Goal: Information Seeking & Learning: Understand process/instructions

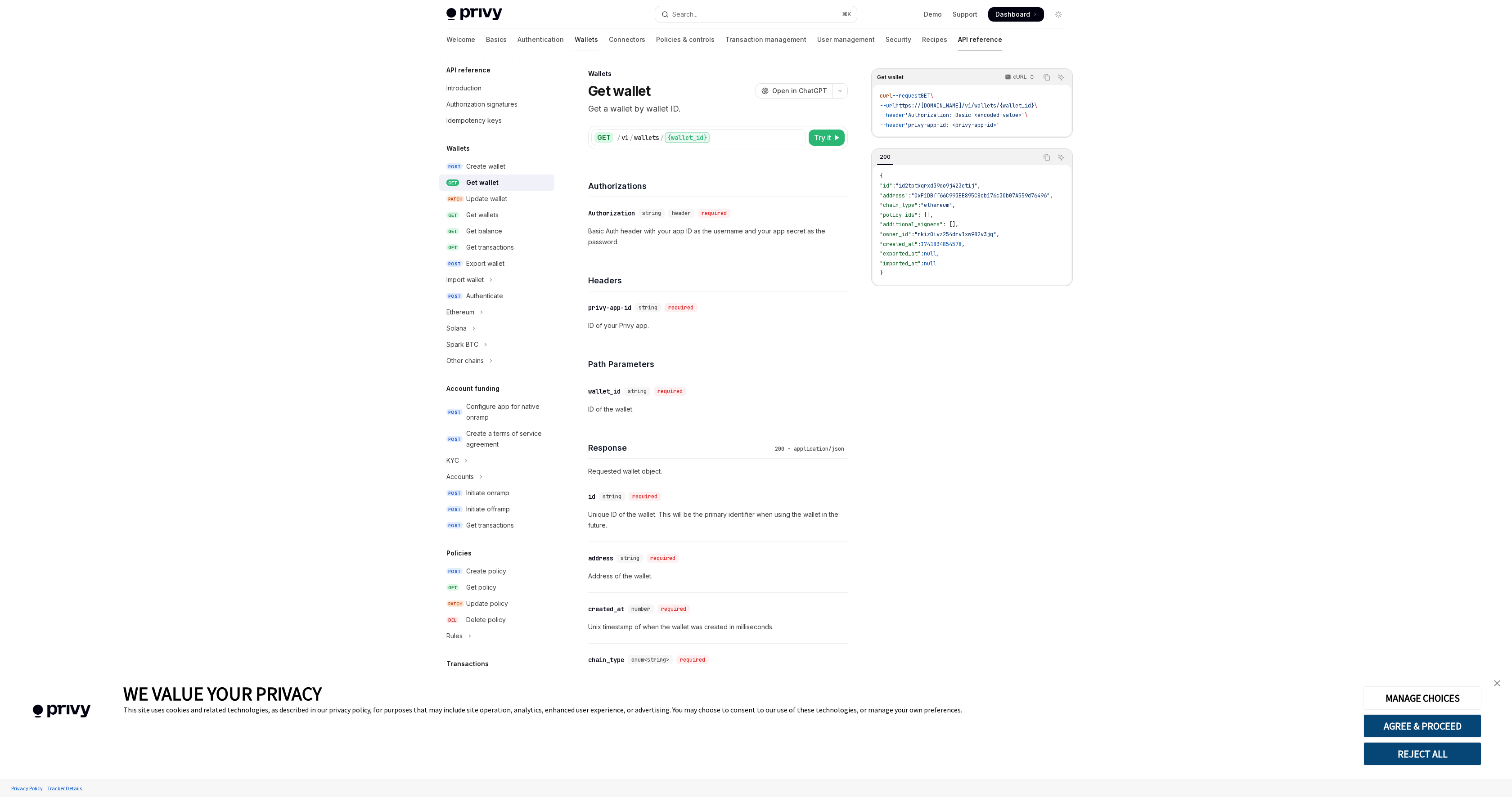
click at [575, 44] on link "Wallets" at bounding box center [586, 39] width 23 height 21
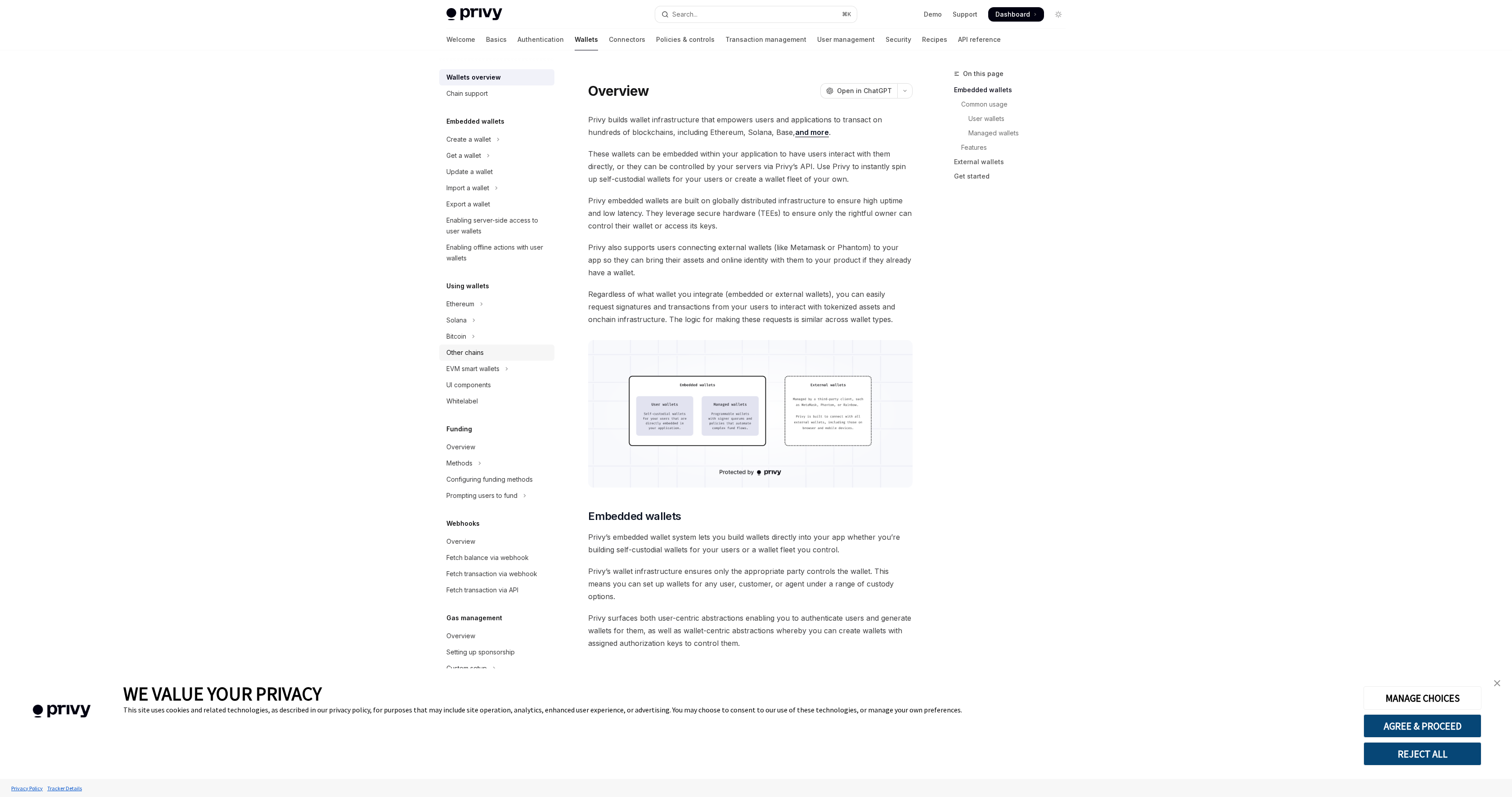
click at [476, 350] on div "Other chains" at bounding box center [465, 352] width 37 height 11
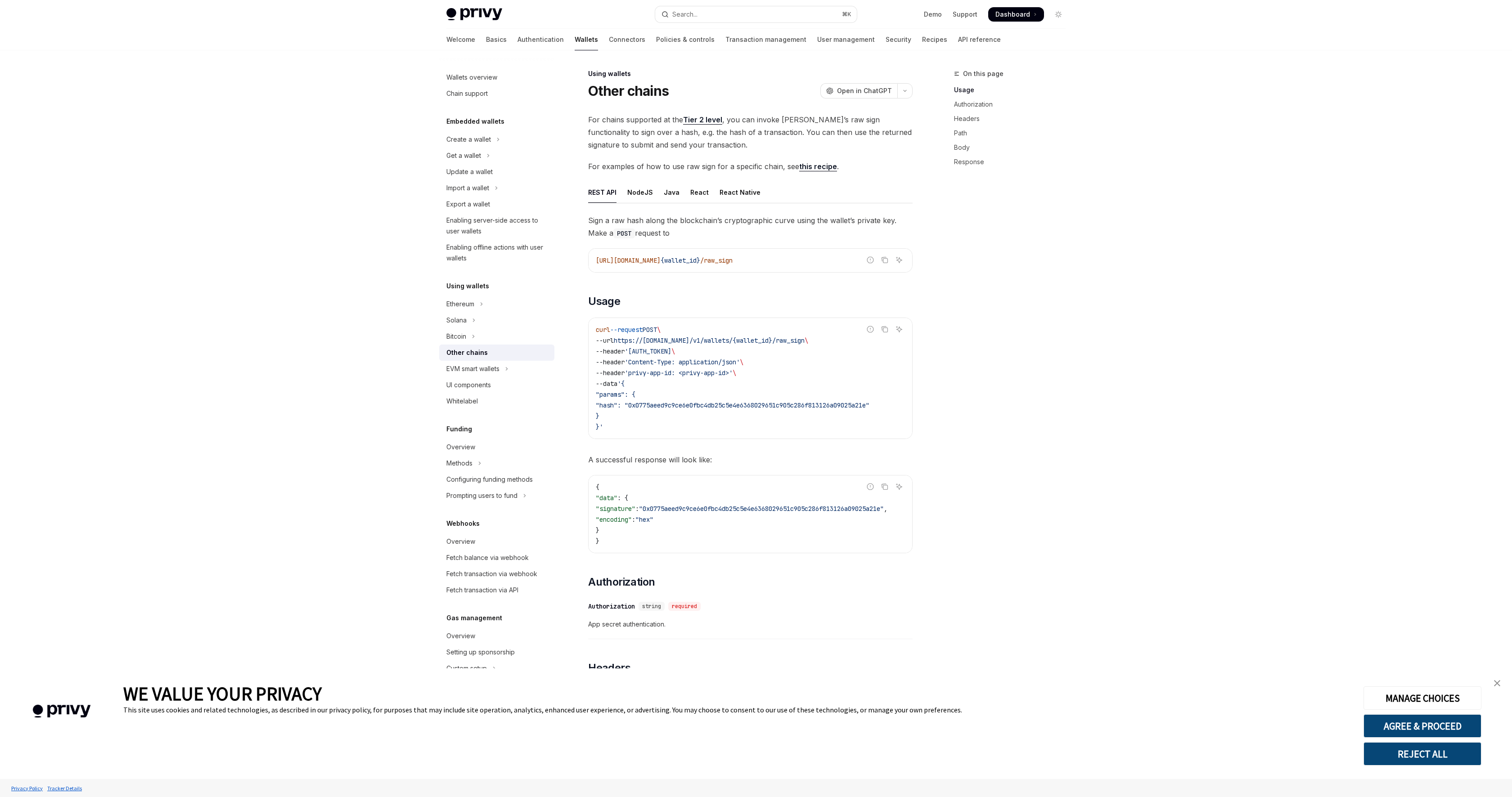
click at [824, 168] on link "this recipe" at bounding box center [818, 166] width 38 height 10
type textarea "*"
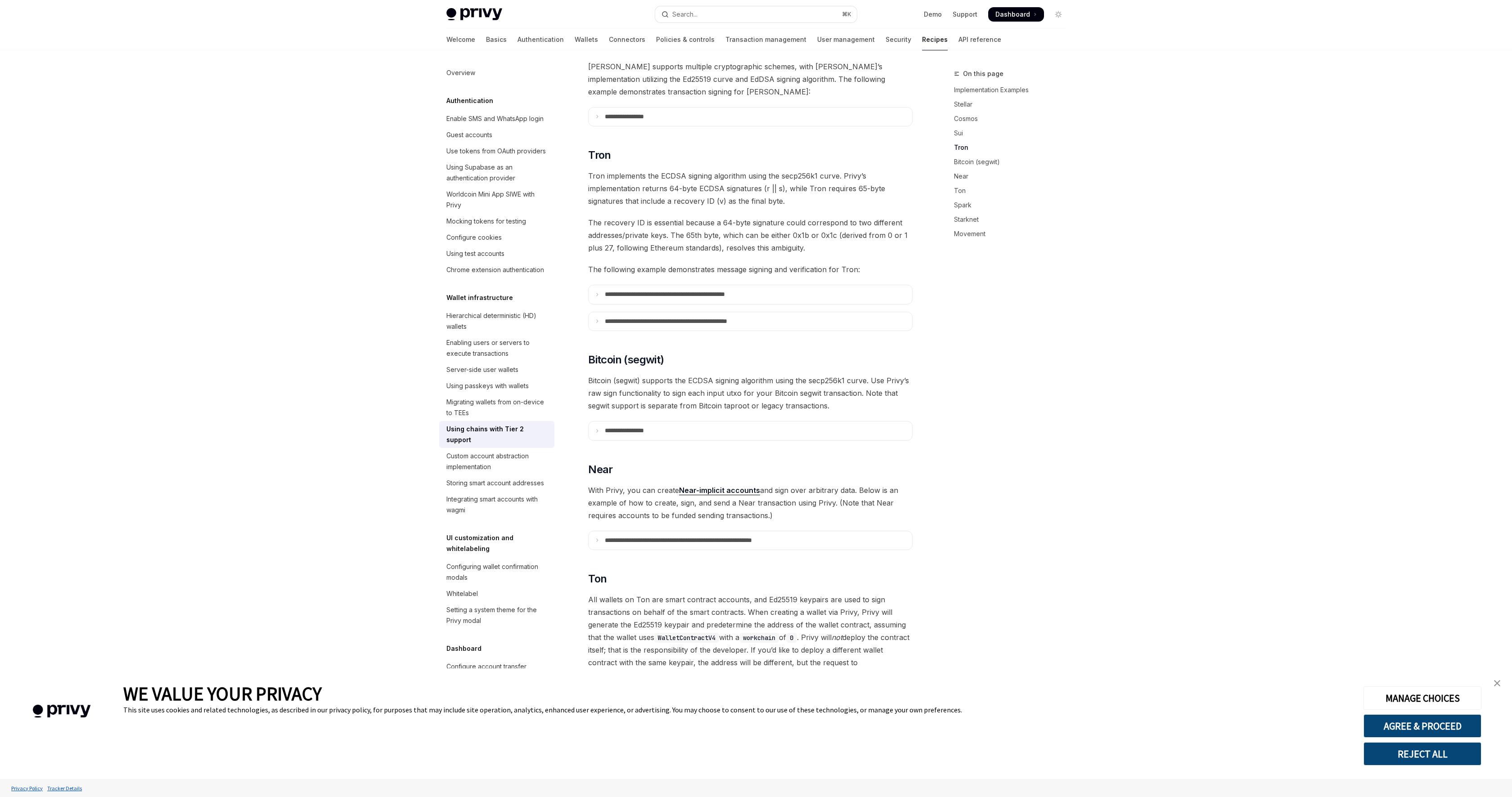
scroll to position [663, 0]
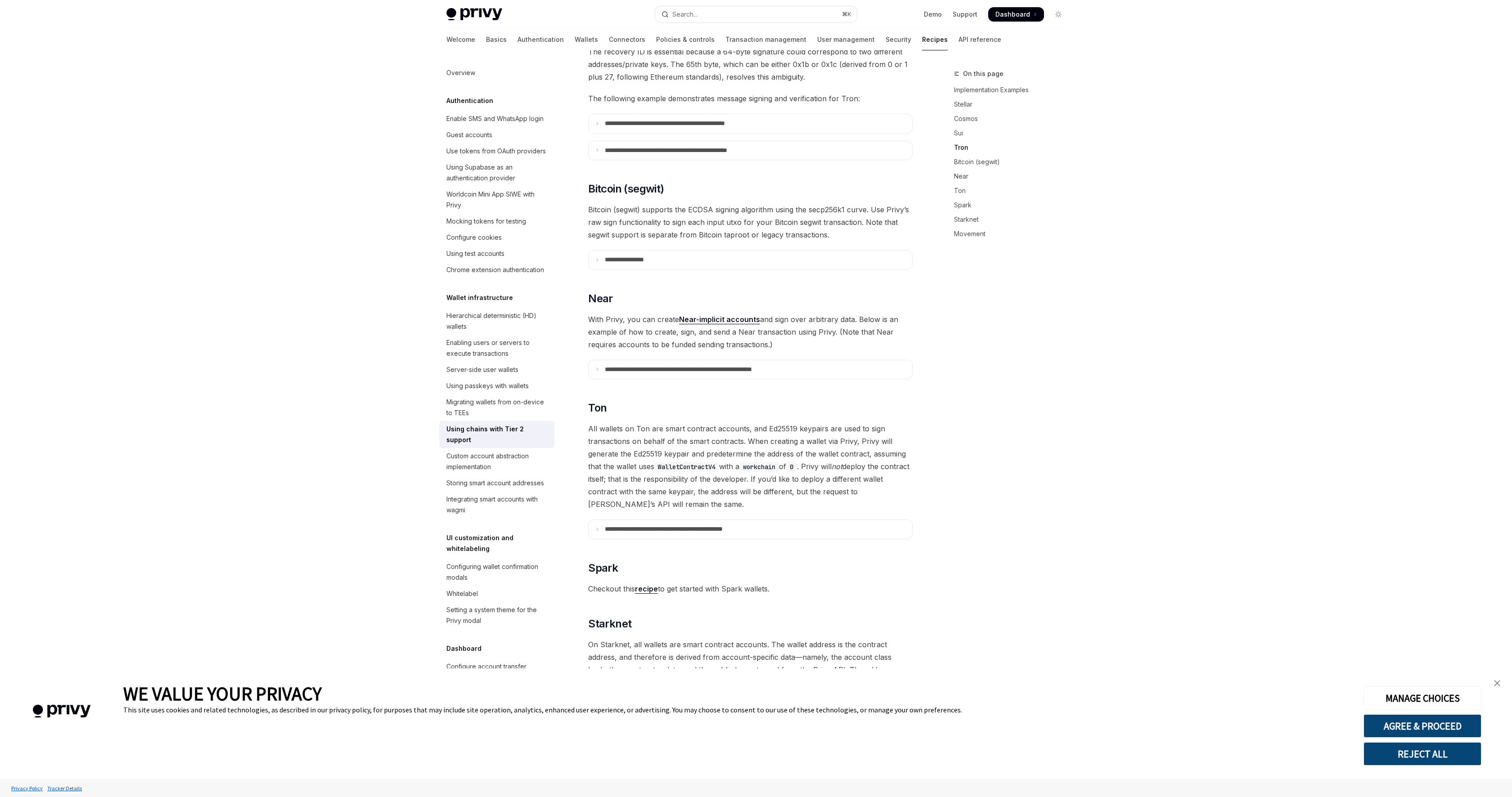
click at [1499, 684] on img "close banner" at bounding box center [1497, 683] width 7 height 7
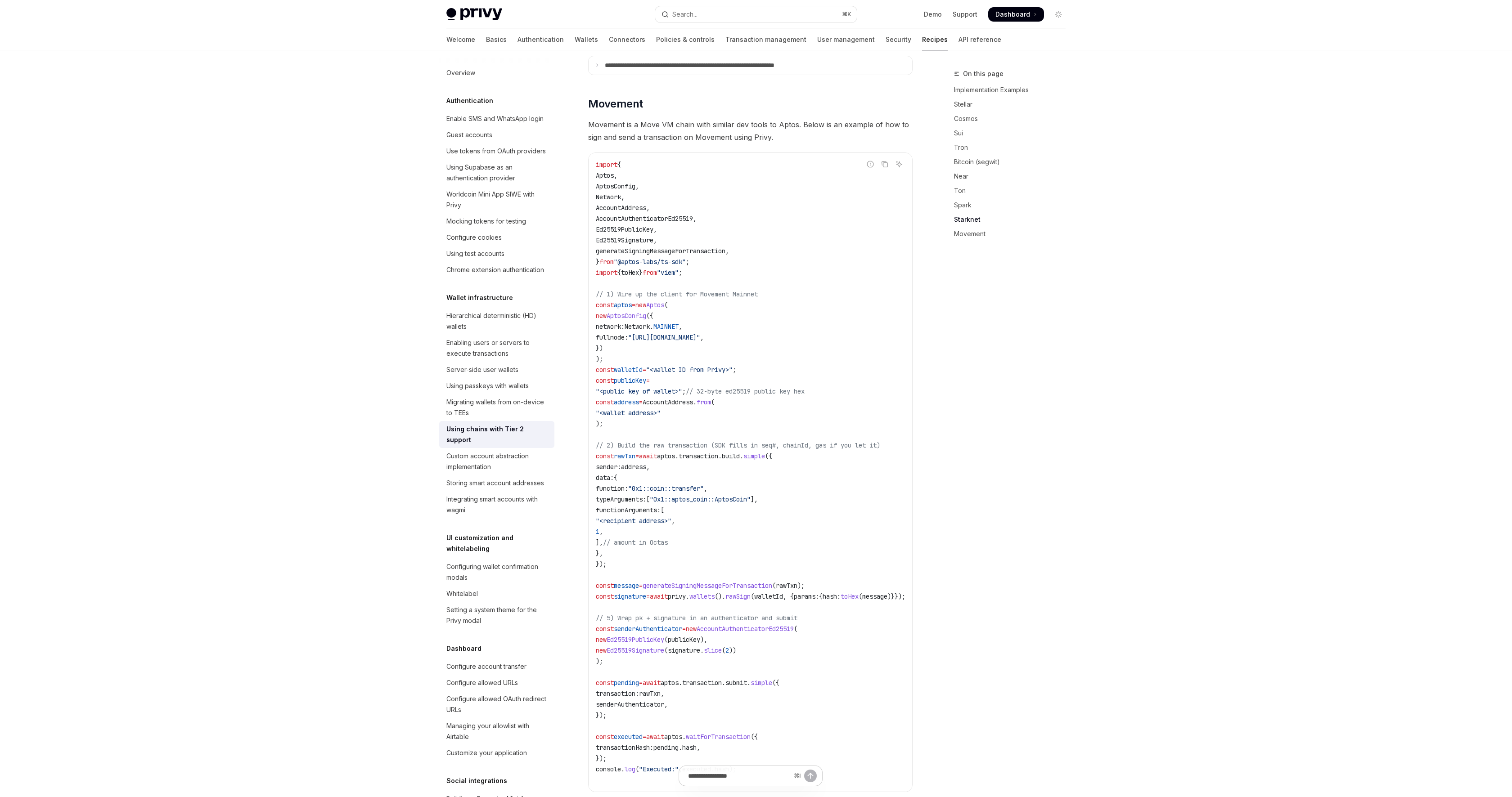
scroll to position [1549, 0]
